Goal: Task Accomplishment & Management: Manage account settings

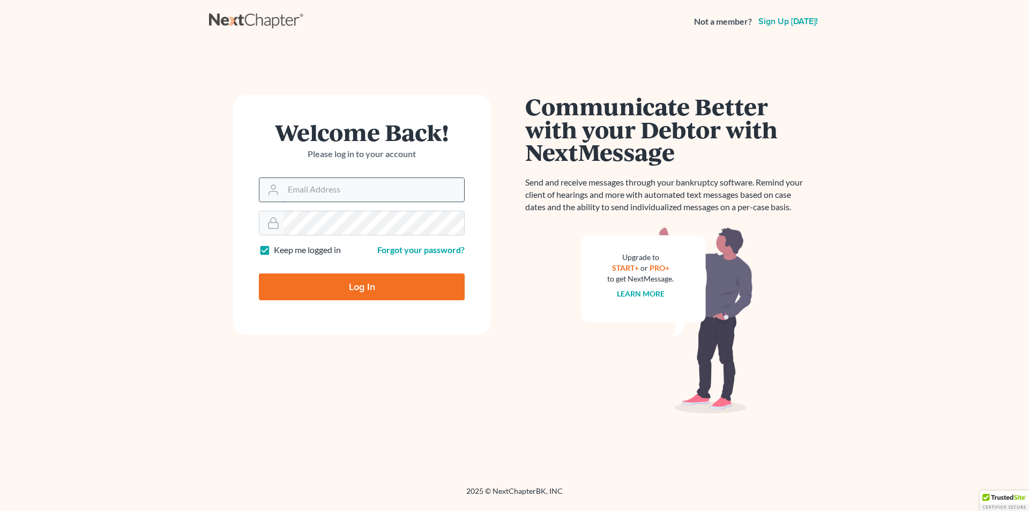
click at [346, 198] on input "Email Address" at bounding box center [374, 190] width 181 height 24
type input "[EMAIL_ADDRESS][DOMAIN_NAME]"
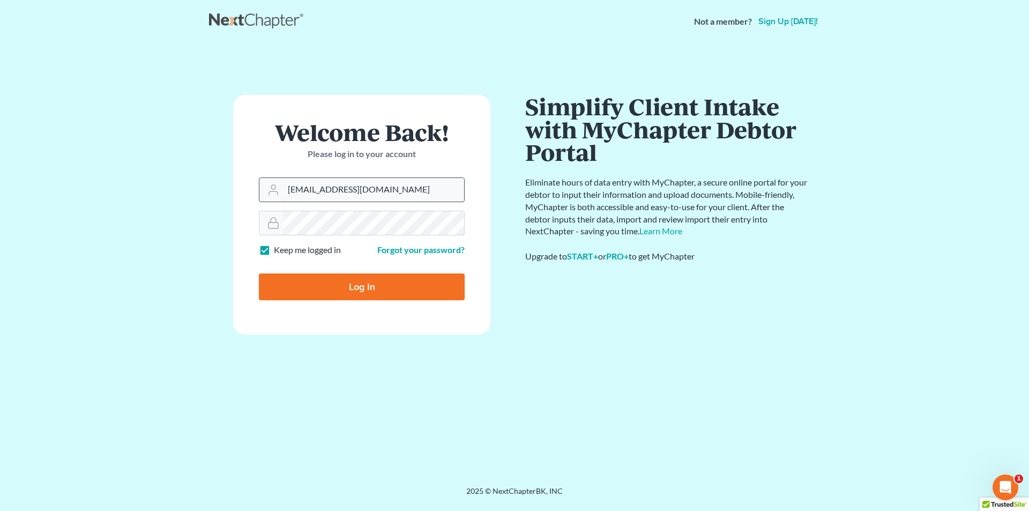
click at [259, 273] on input "Log In" at bounding box center [362, 286] width 206 height 27
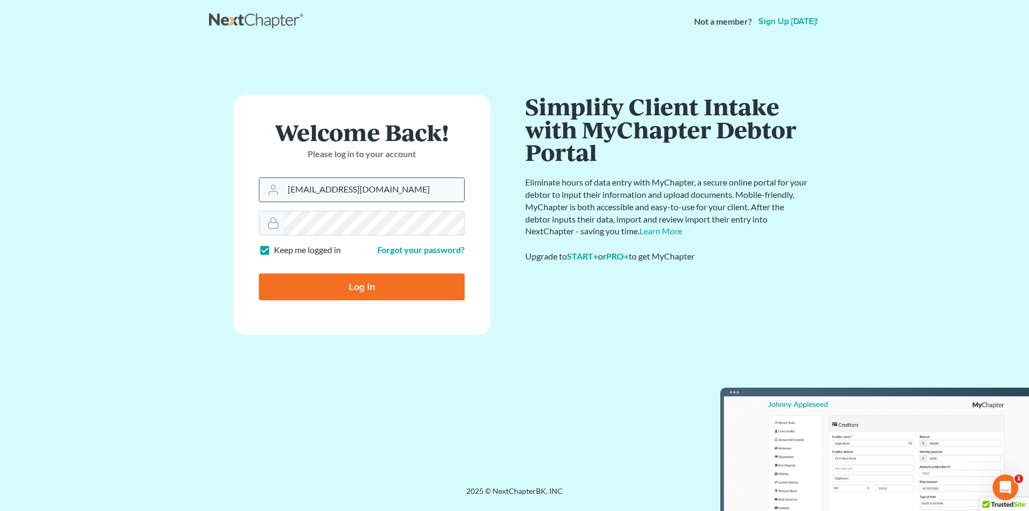
type input "Thinking..."
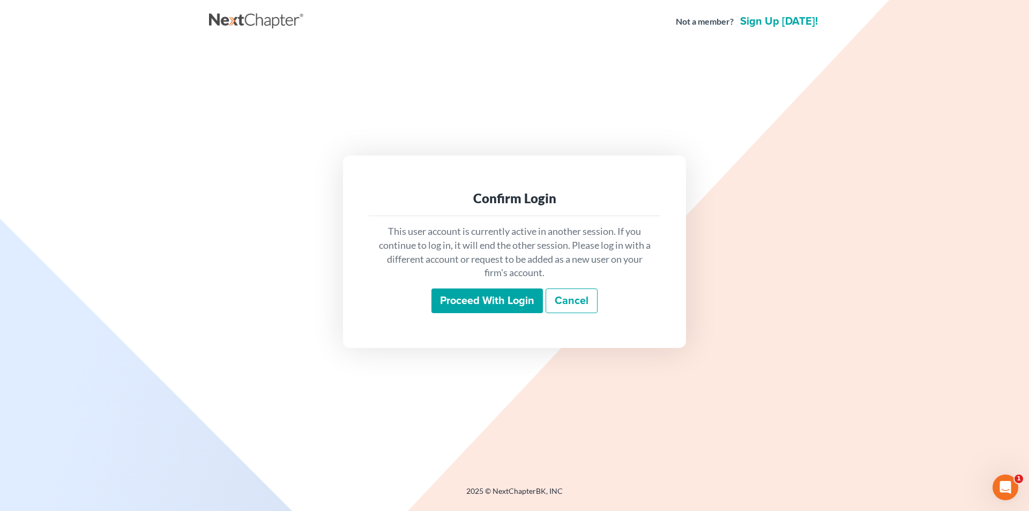
click at [527, 305] on input "Proceed with login" at bounding box center [488, 300] width 112 height 25
